Goal: Task Accomplishment & Management: Manage account settings

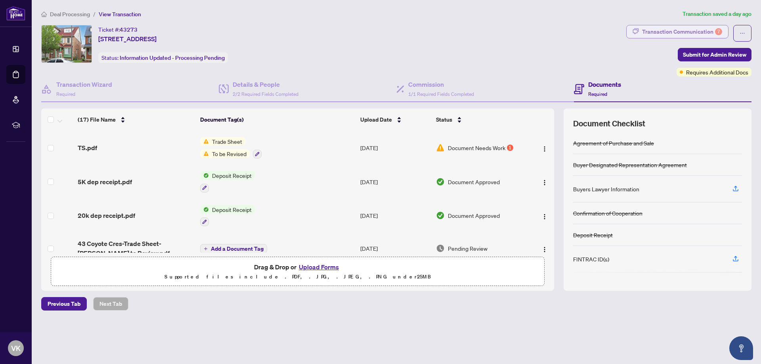
scroll to position [135, 0]
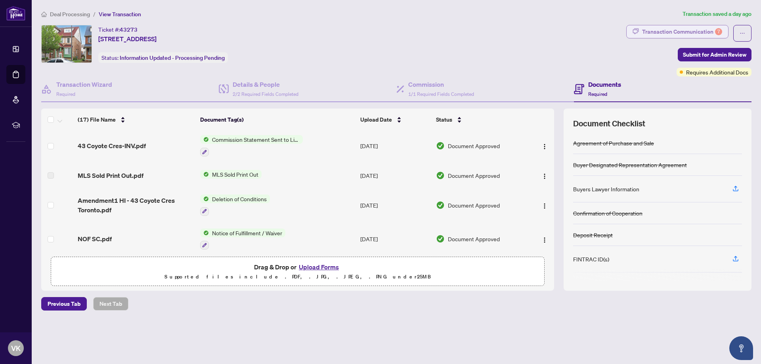
click at [639, 36] on span "button" at bounding box center [635, 31] width 6 height 13
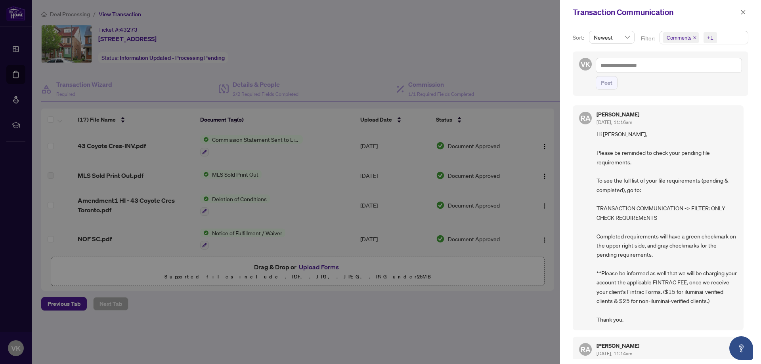
scroll to position [43, 0]
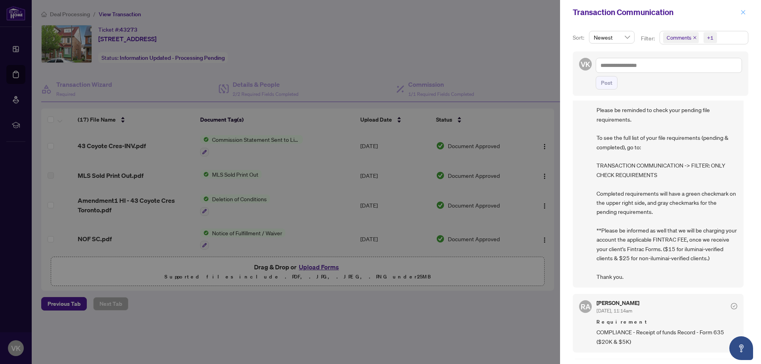
click at [741, 13] on icon "close" at bounding box center [743, 13] width 6 height 6
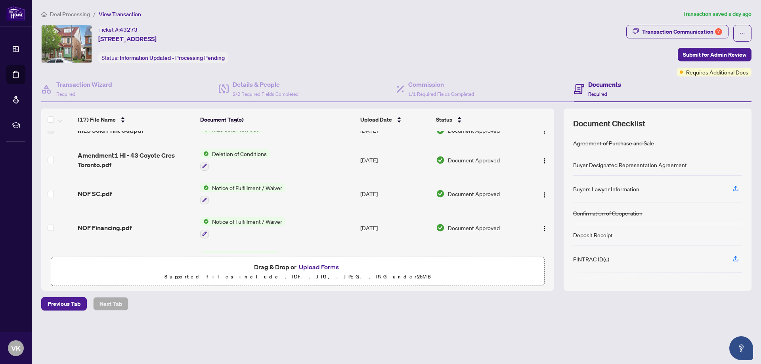
scroll to position [0, 0]
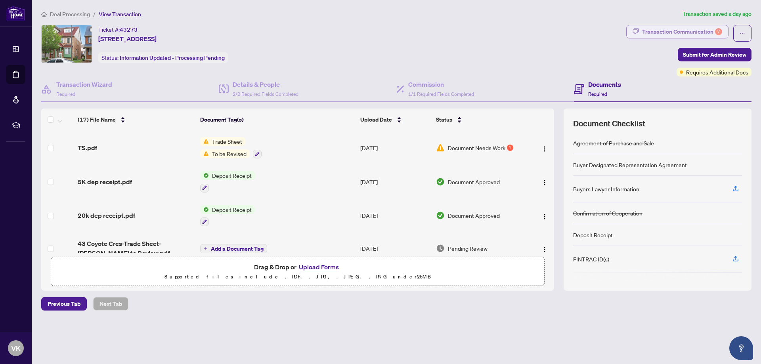
click at [681, 27] on div "Transaction Communication 7" at bounding box center [682, 31] width 80 height 13
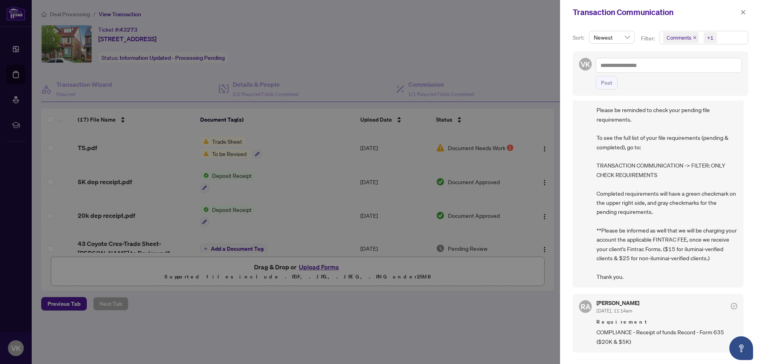
scroll to position [86, 0]
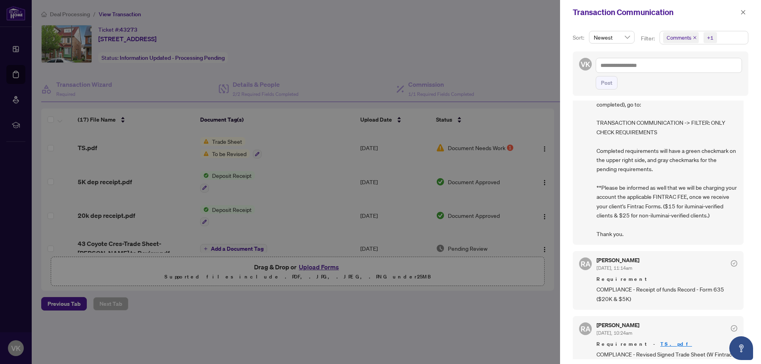
click at [219, 136] on div at bounding box center [380, 182] width 761 height 364
click at [744, 11] on icon "close" at bounding box center [743, 12] width 4 height 4
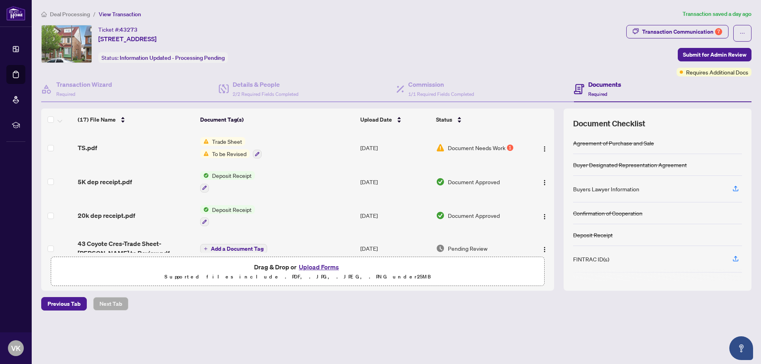
click at [216, 139] on span "Trade Sheet" at bounding box center [227, 141] width 36 height 9
click at [221, 183] on span "Trade Sheet" at bounding box center [214, 180] width 36 height 9
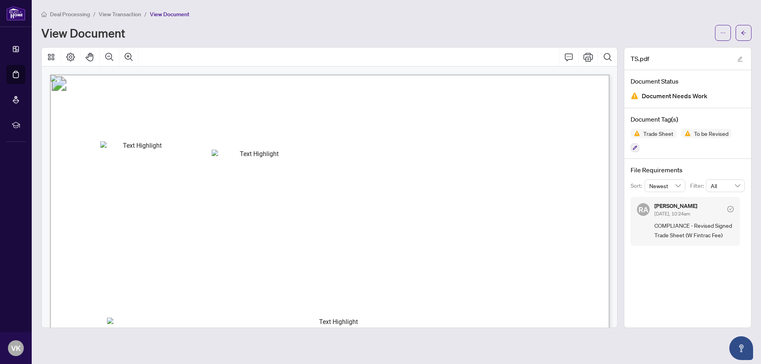
click at [131, 15] on span "View Transaction" at bounding box center [120, 14] width 42 height 7
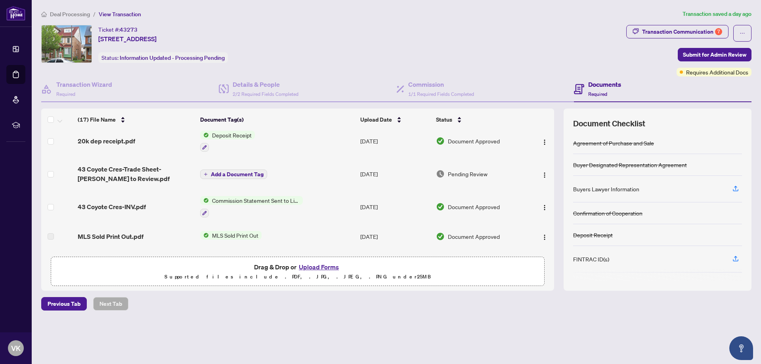
scroll to position [90, 0]
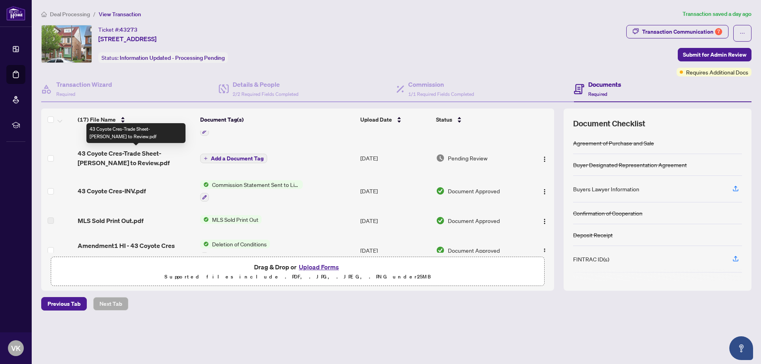
click at [165, 156] on span "43 Coyote Cres-Trade Sheet-[PERSON_NAME] to Review.pdf" at bounding box center [136, 158] width 116 height 19
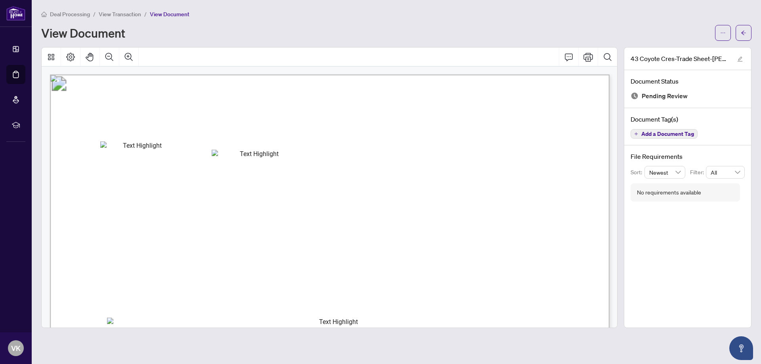
click at [118, 14] on span "View Transaction" at bounding box center [120, 14] width 42 height 7
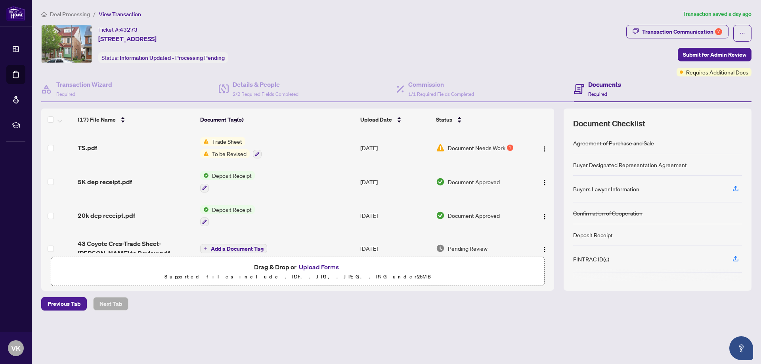
click at [452, 149] on span "Document Needs Work" at bounding box center [476, 147] width 57 height 9
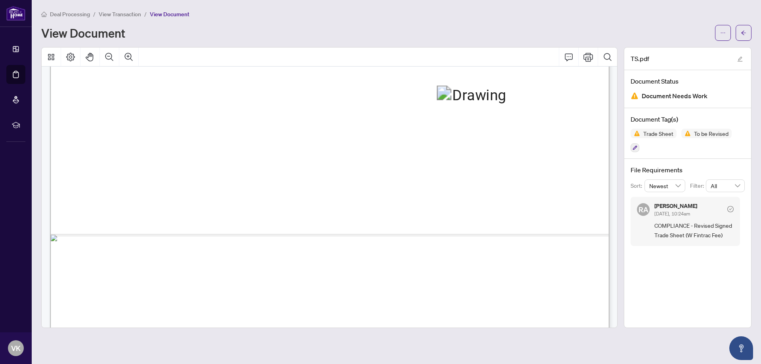
scroll to position [478, 0]
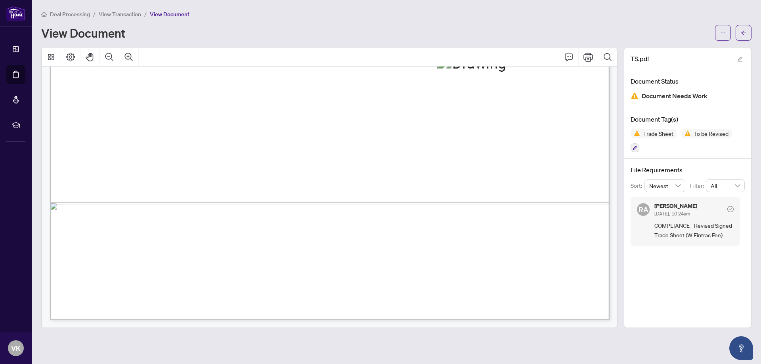
click at [132, 13] on span "View Transaction" at bounding box center [120, 14] width 42 height 7
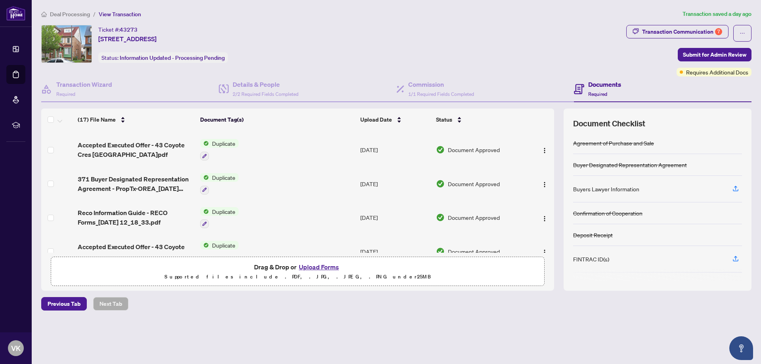
scroll to position [442, 0]
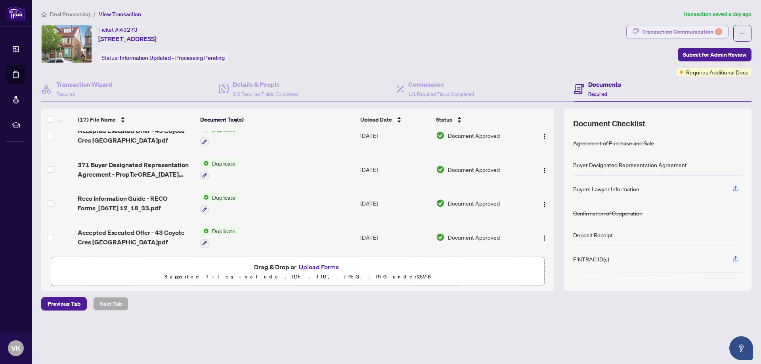
click at [685, 27] on div "Transaction Communication 7" at bounding box center [682, 31] width 80 height 13
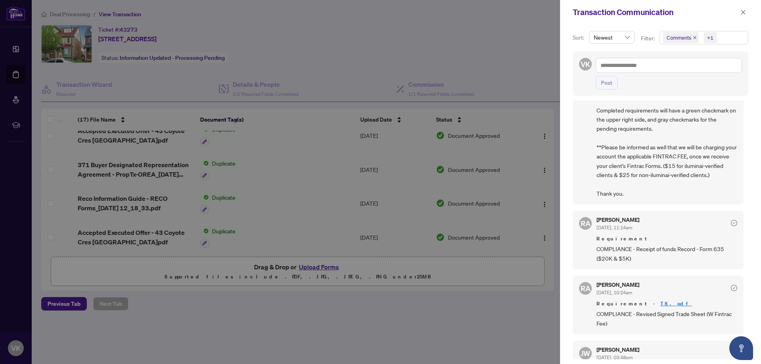
scroll to position [128, 0]
click at [742, 14] on icon "close" at bounding box center [743, 13] width 6 height 6
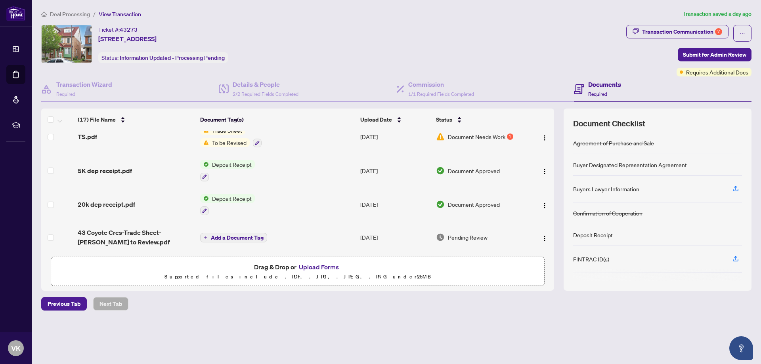
scroll to position [0, 0]
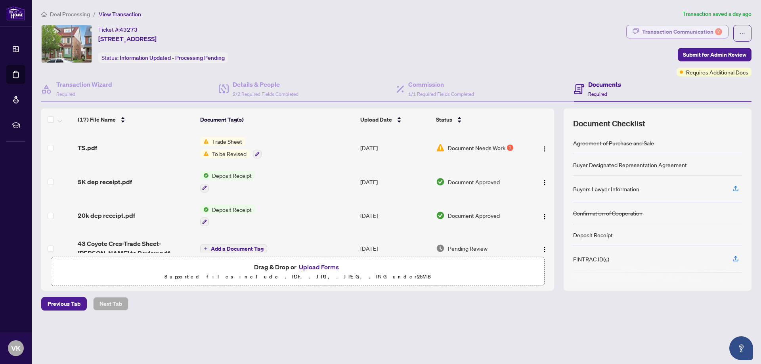
click at [700, 30] on div "Transaction Communication 7" at bounding box center [682, 31] width 80 height 13
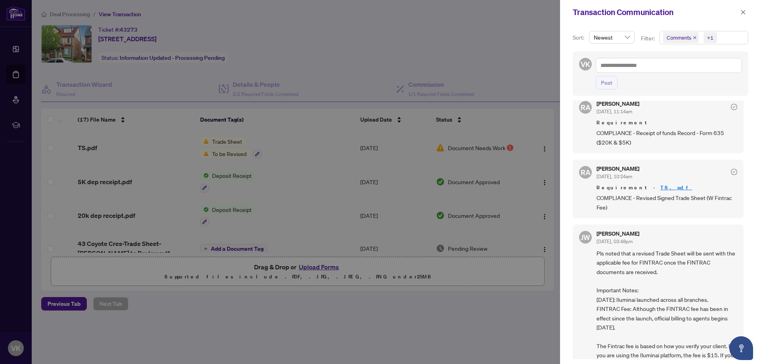
scroll to position [257, 0]
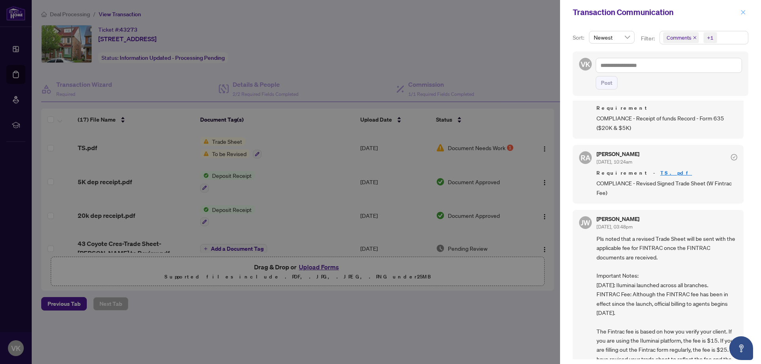
click at [743, 14] on icon "close" at bounding box center [743, 13] width 6 height 6
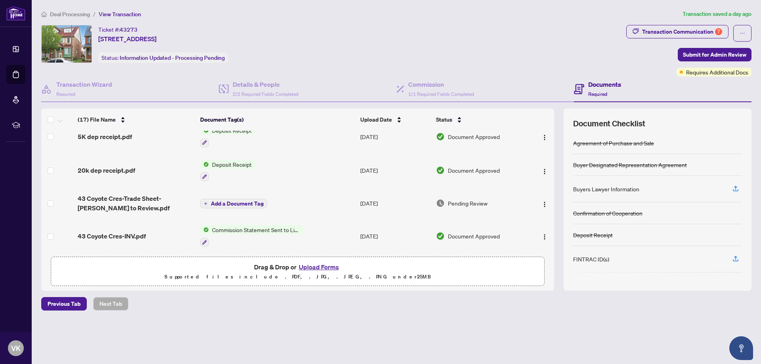
scroll to position [0, 0]
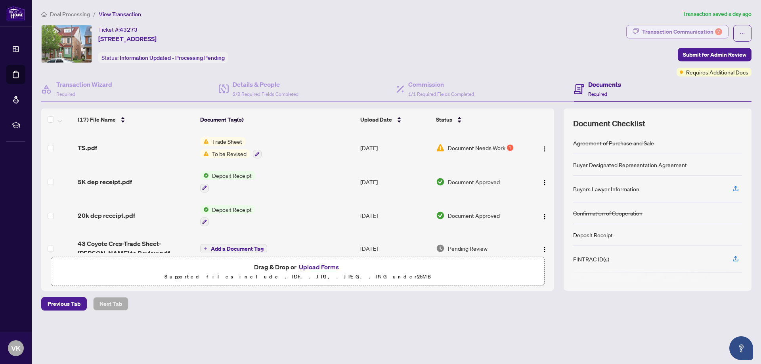
click at [698, 26] on div "Transaction Communication 7" at bounding box center [682, 31] width 80 height 13
